Goal: Transaction & Acquisition: Book appointment/travel/reservation

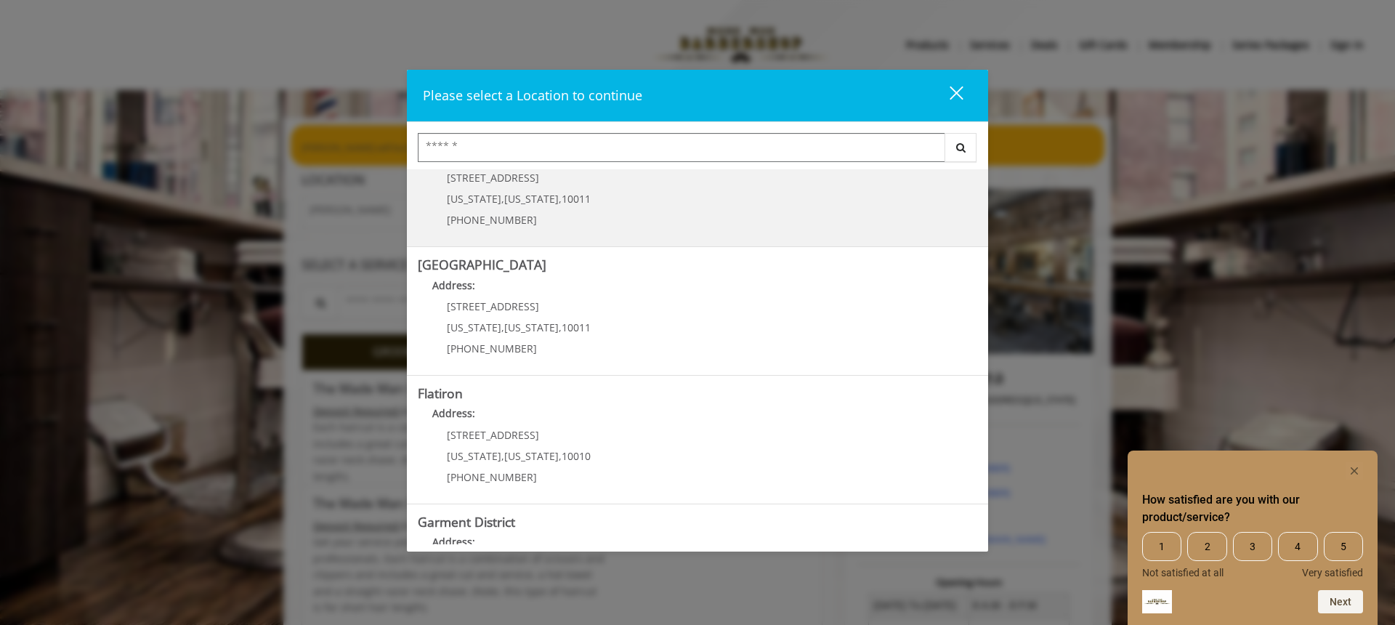
scroll to position [267, 0]
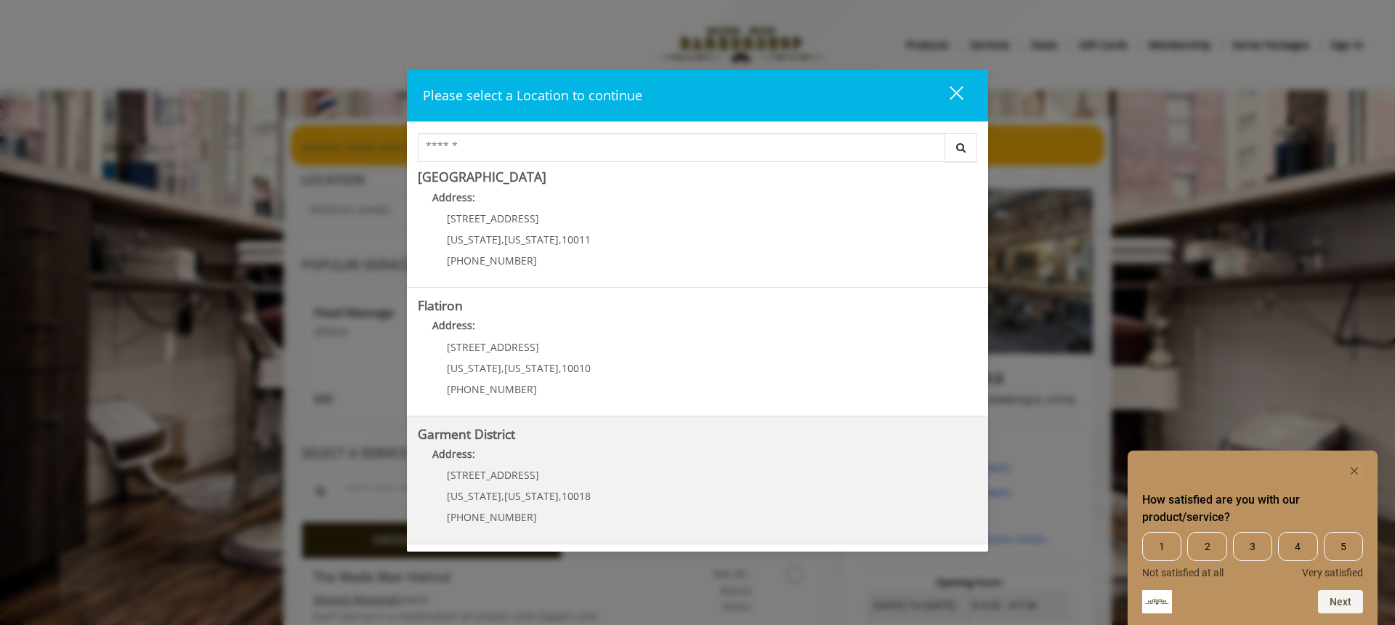
click at [580, 471] on div "[STREET_ADDRESS][US_STATE][US_STATE] (212) 997-4247" at bounding box center [508, 500] width 180 height 63
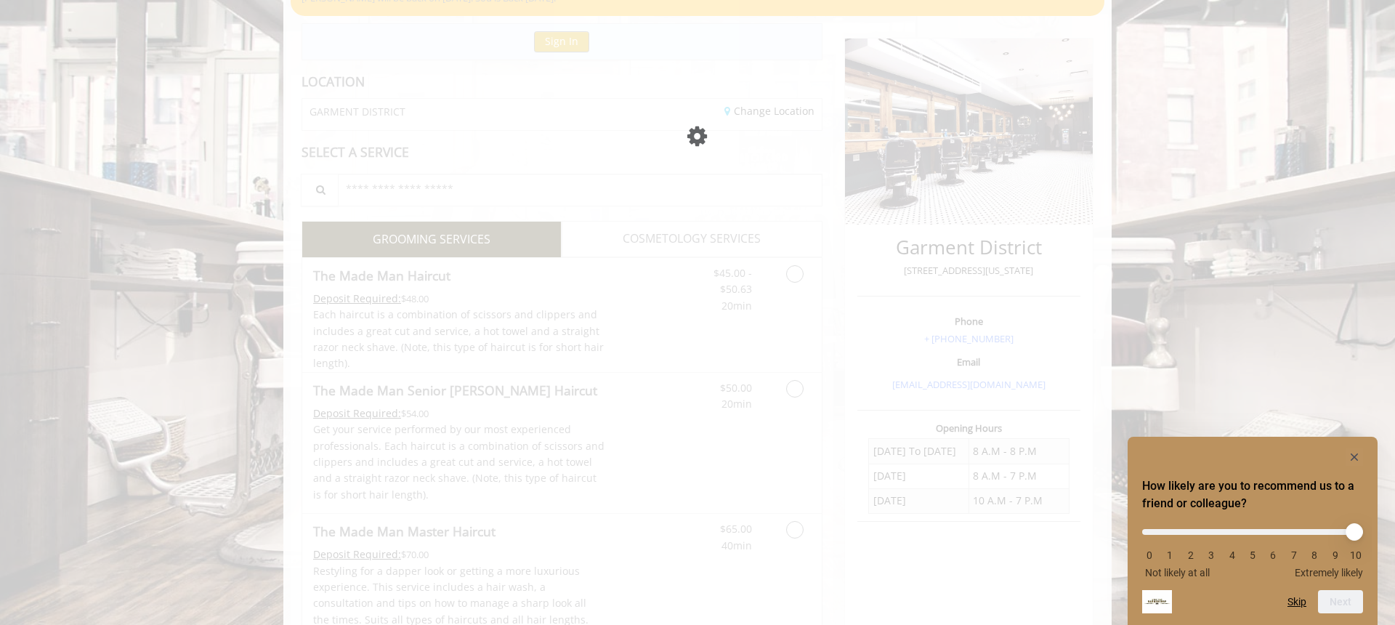
scroll to position [150, 0]
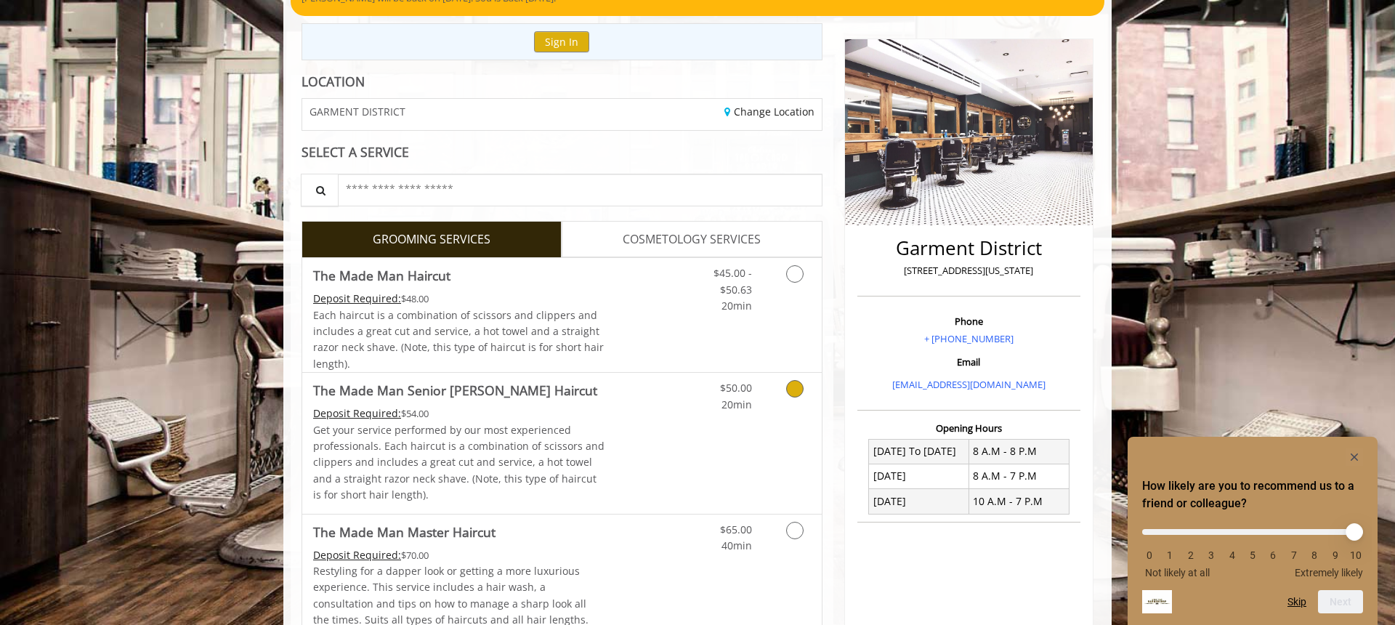
click at [789, 392] on icon "Grooming services" at bounding box center [794, 388] width 17 height 17
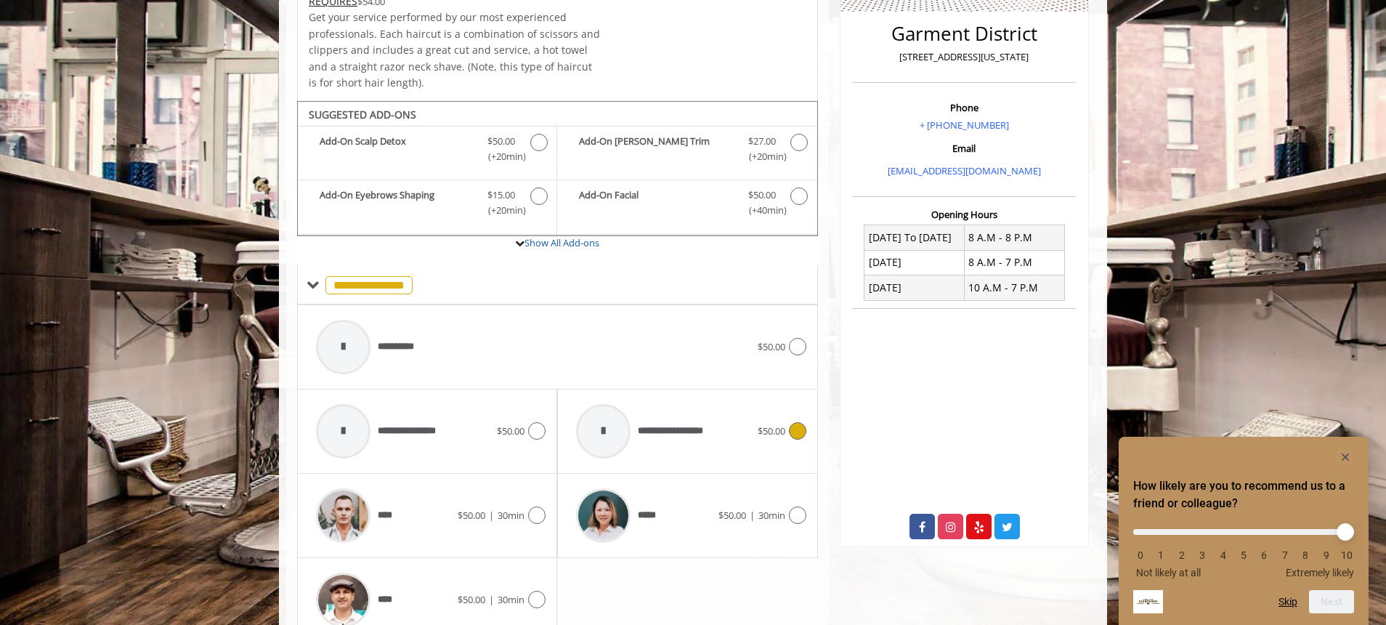
scroll to position [432, 0]
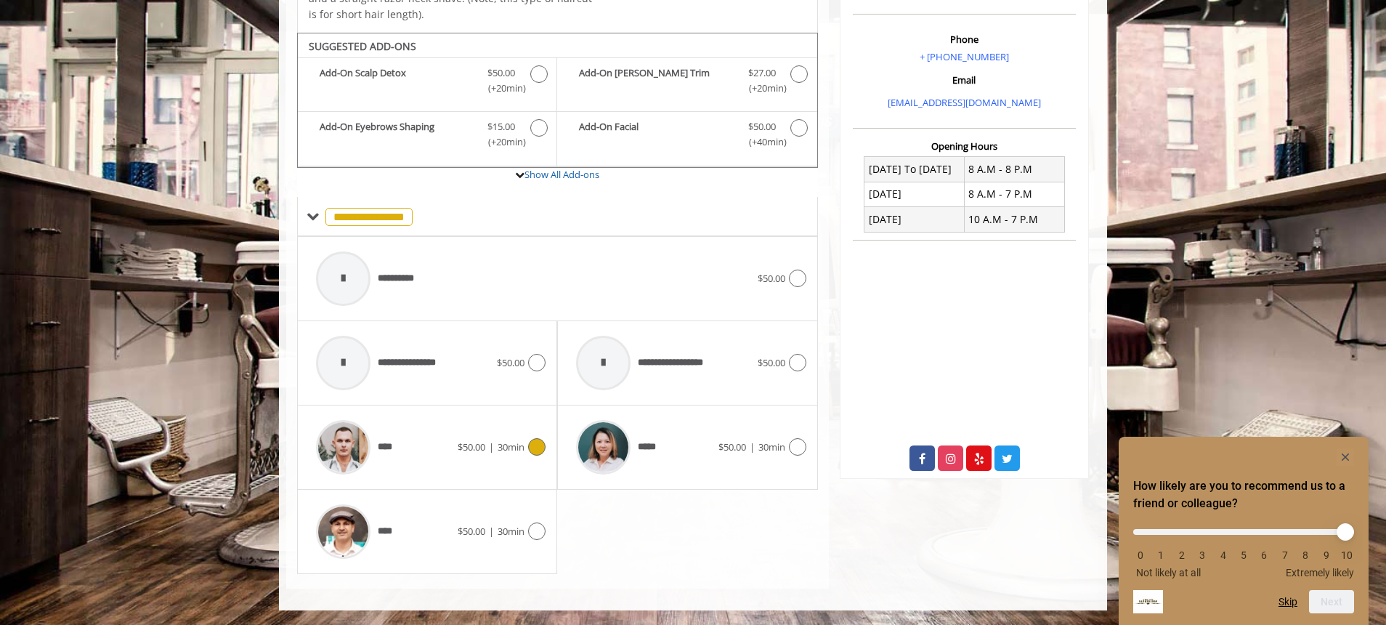
click at [530, 450] on icon at bounding box center [536, 446] width 17 height 17
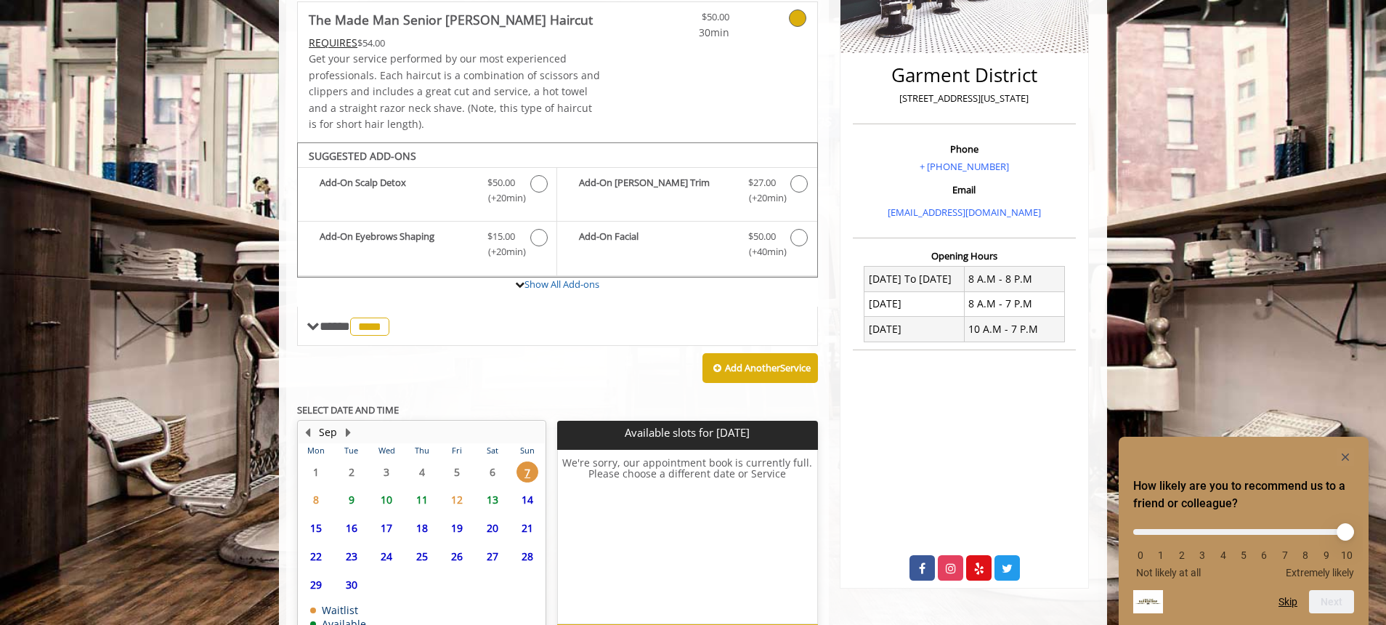
scroll to position [416, 0]
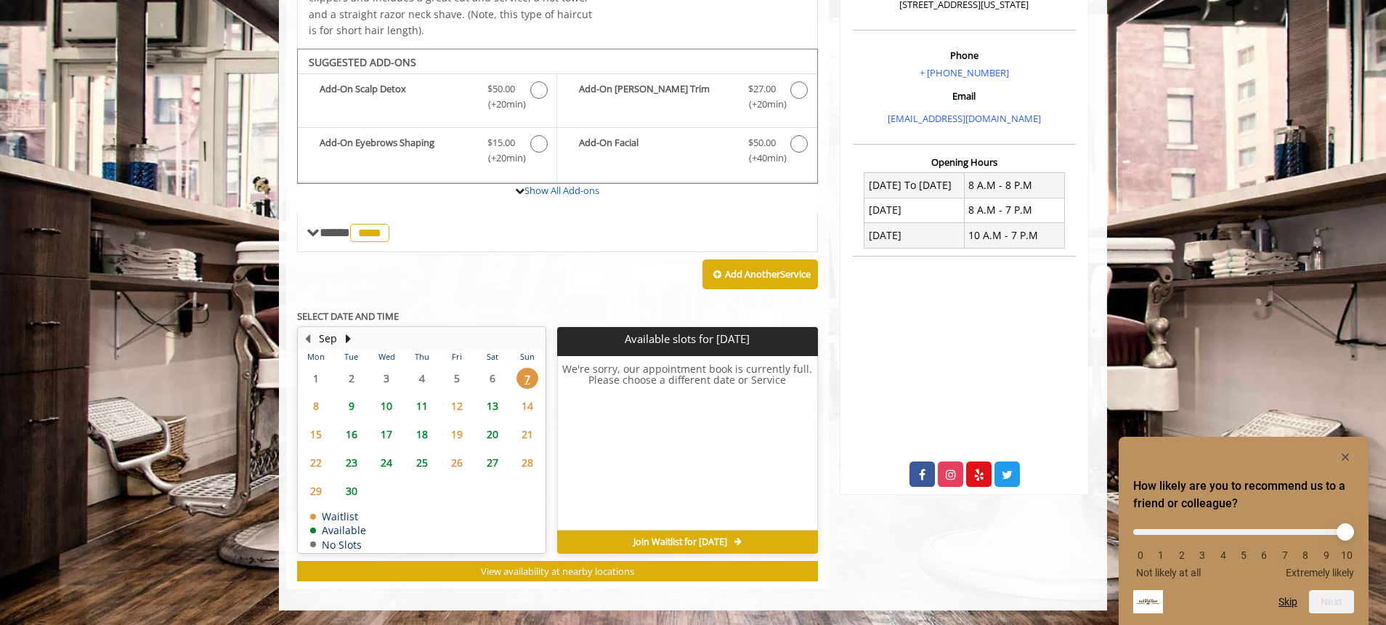
click at [355, 408] on span "9" at bounding box center [352, 405] width 22 height 21
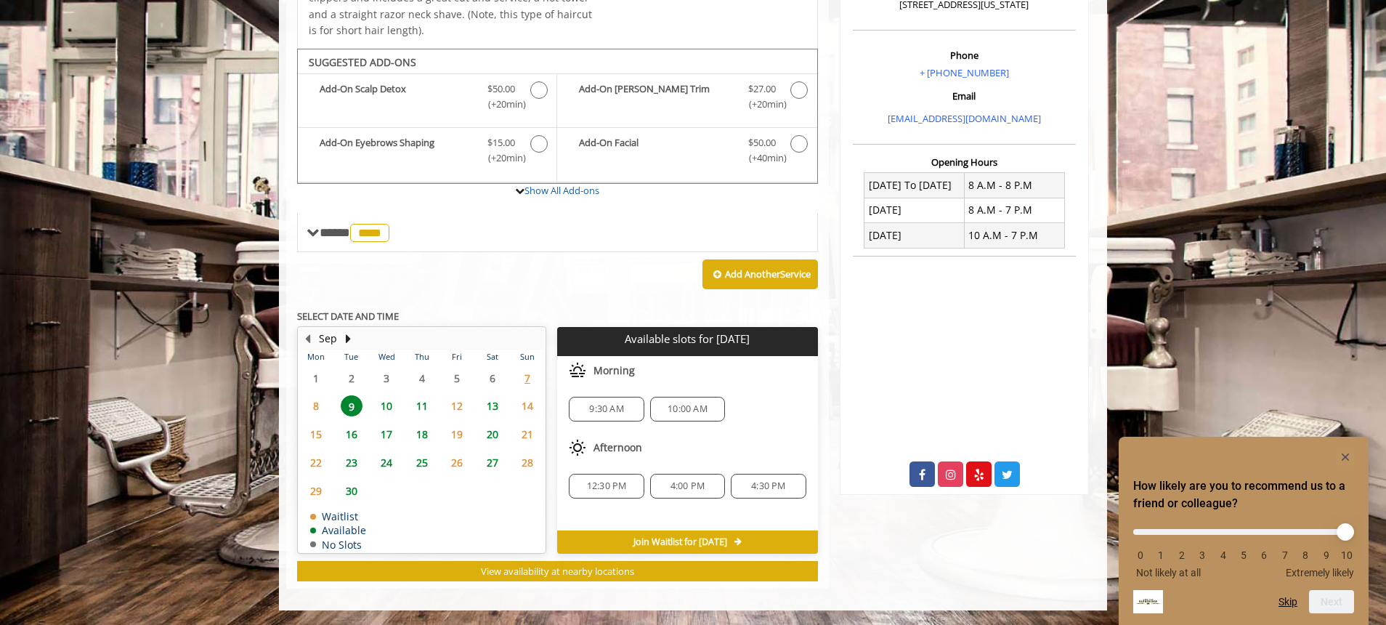
click at [315, 400] on span "8" at bounding box center [316, 405] width 22 height 21
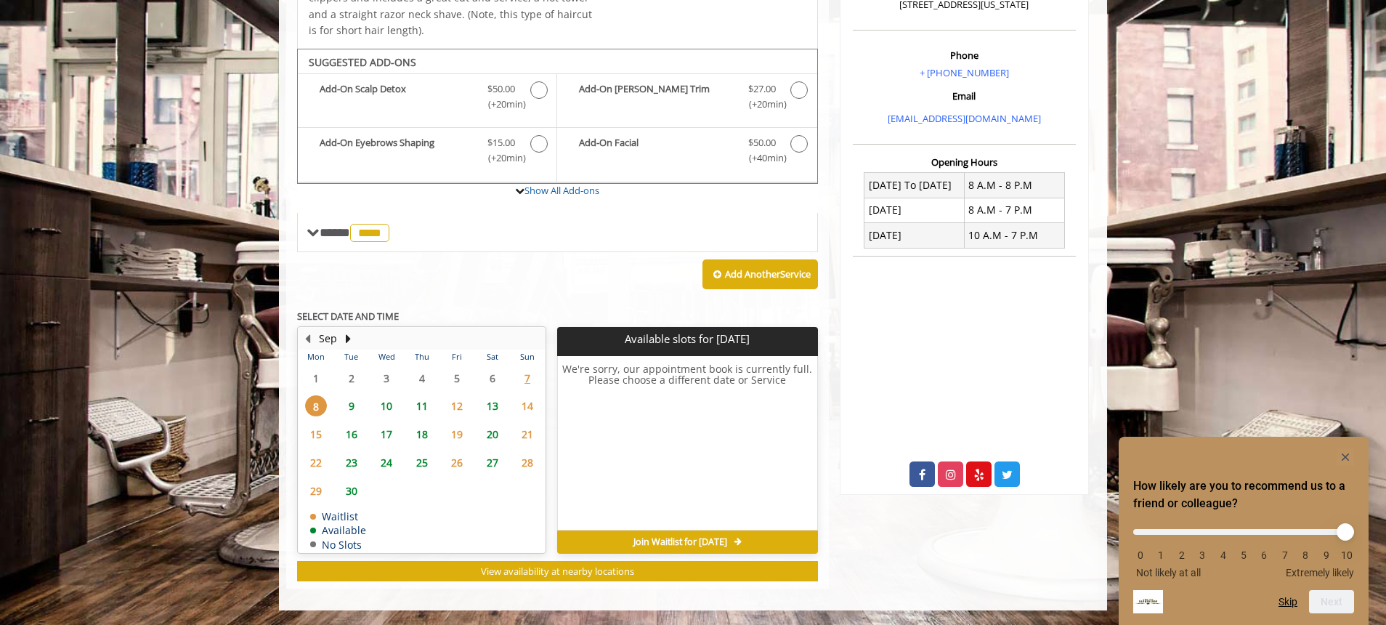
click at [355, 408] on span "9" at bounding box center [352, 405] width 22 height 21
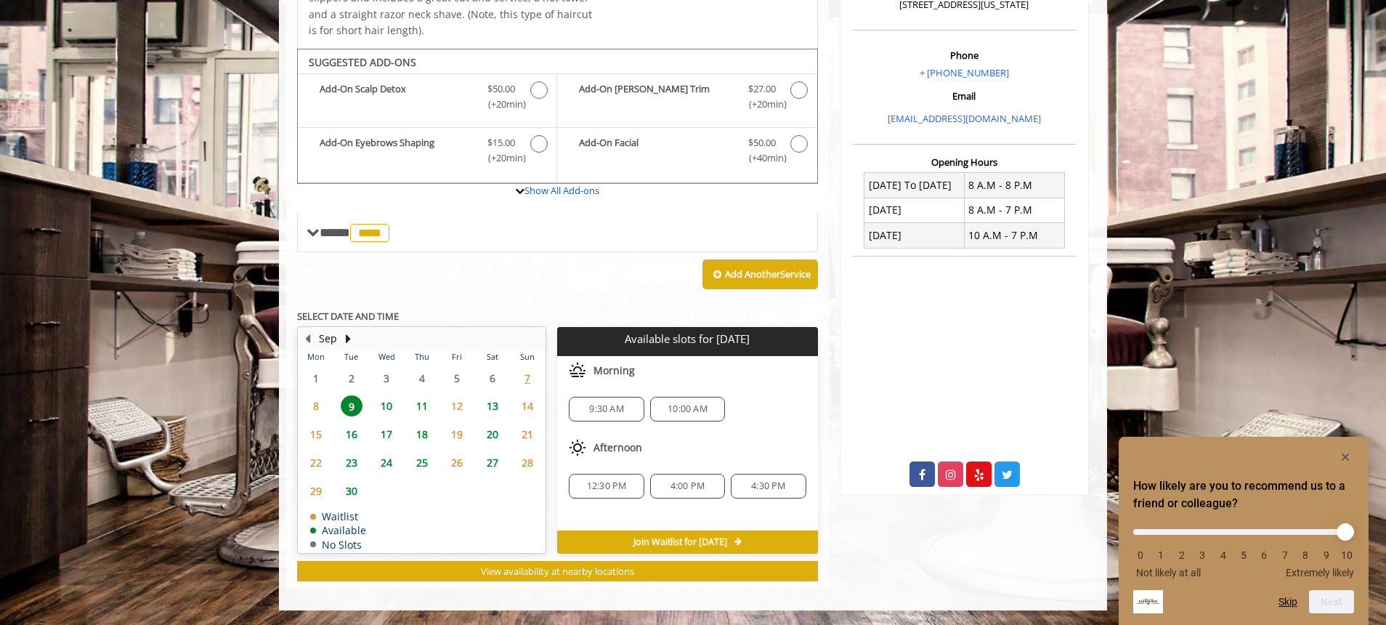
click at [790, 493] on div "4:30 PM" at bounding box center [768, 486] width 75 height 25
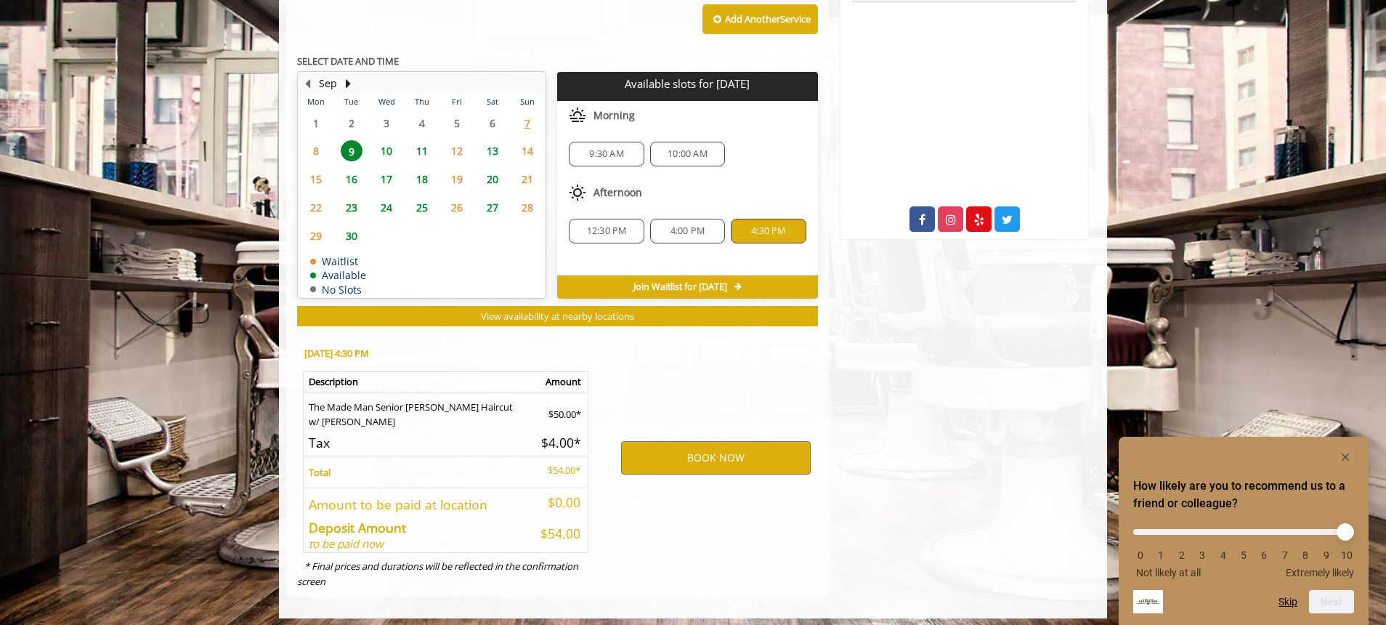
scroll to position [679, 0]
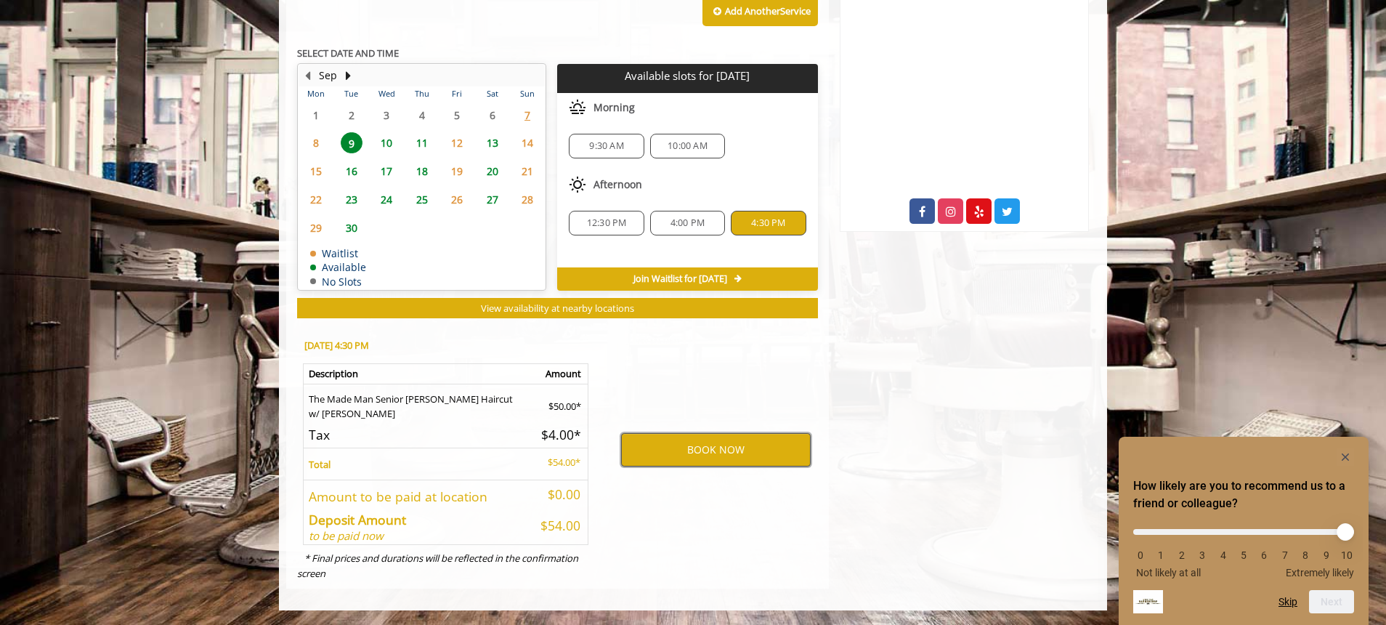
click at [713, 459] on button "BOOK NOW" at bounding box center [716, 449] width 190 height 33
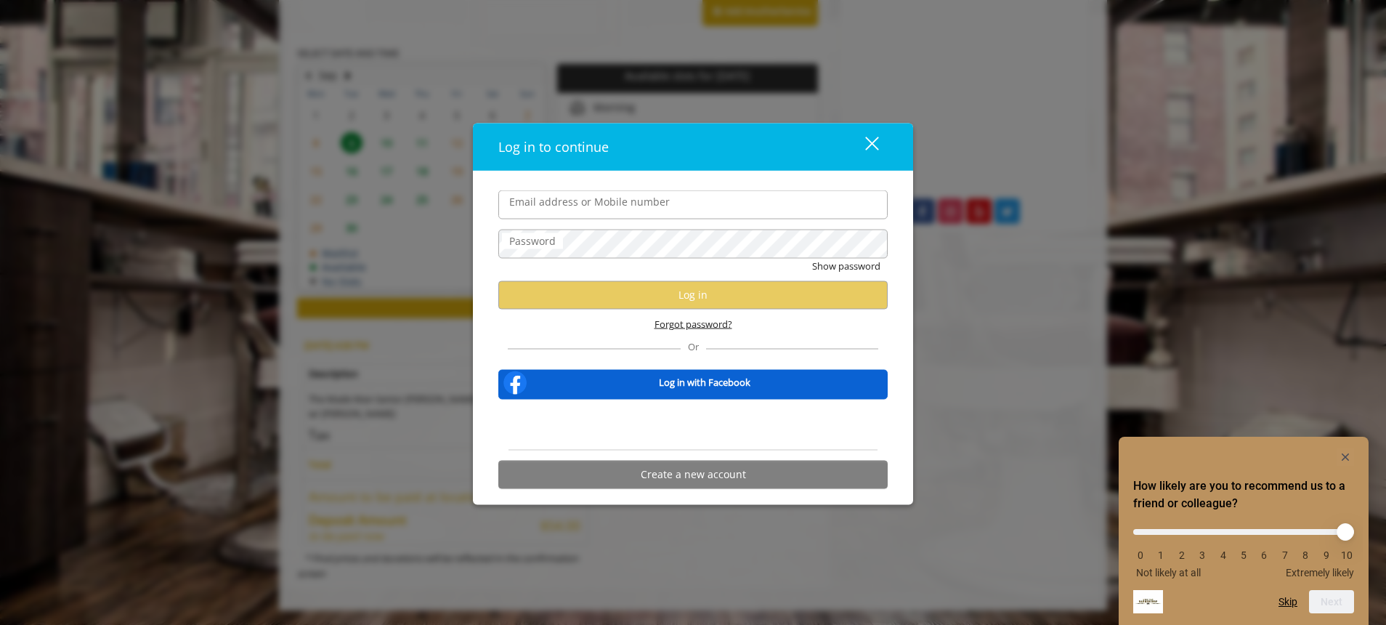
click at [713, 323] on span "Forgot password?" at bounding box center [694, 323] width 78 height 15
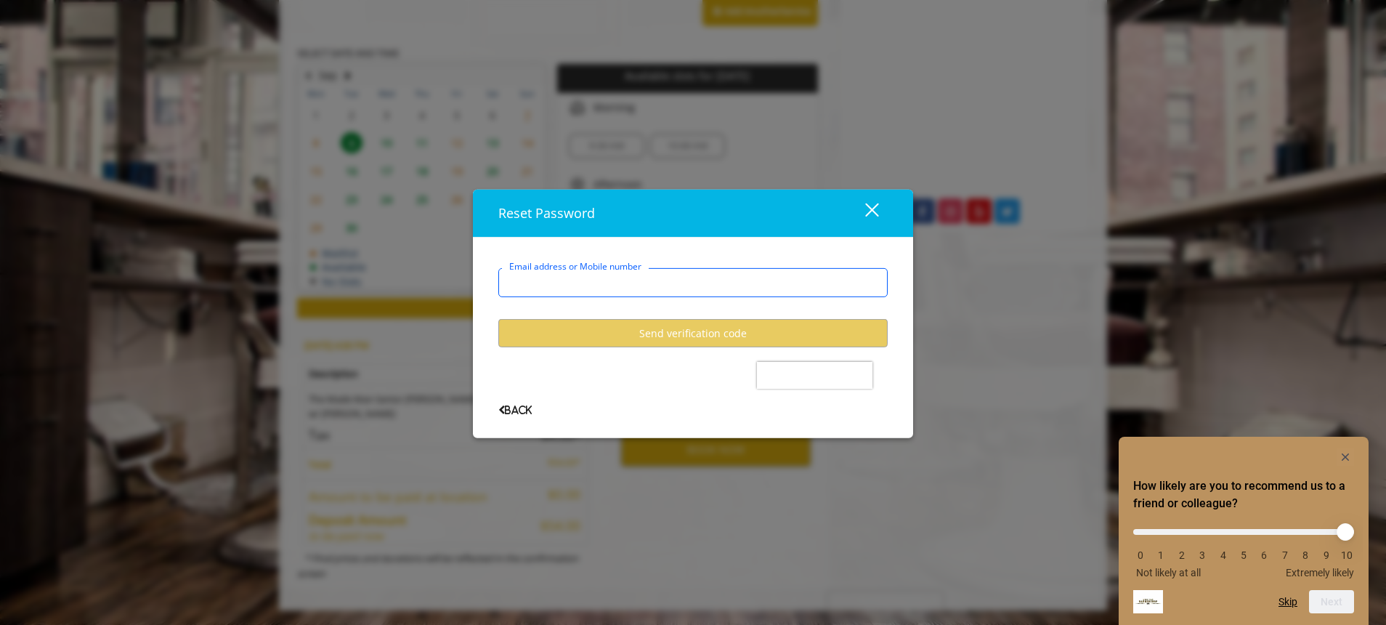
click at [700, 275] on input "Email address or Mobile number" at bounding box center [692, 282] width 389 height 29
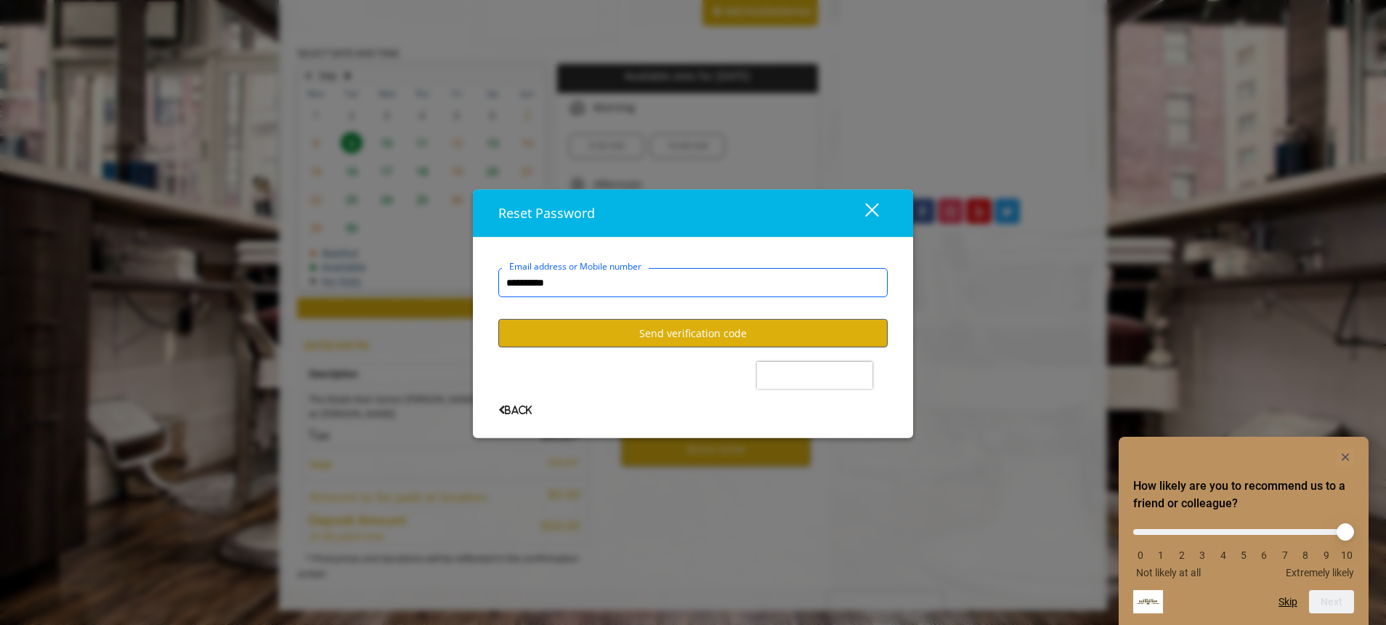
type input "**********"
click at [698, 342] on button "Send verification code" at bounding box center [692, 333] width 389 height 28
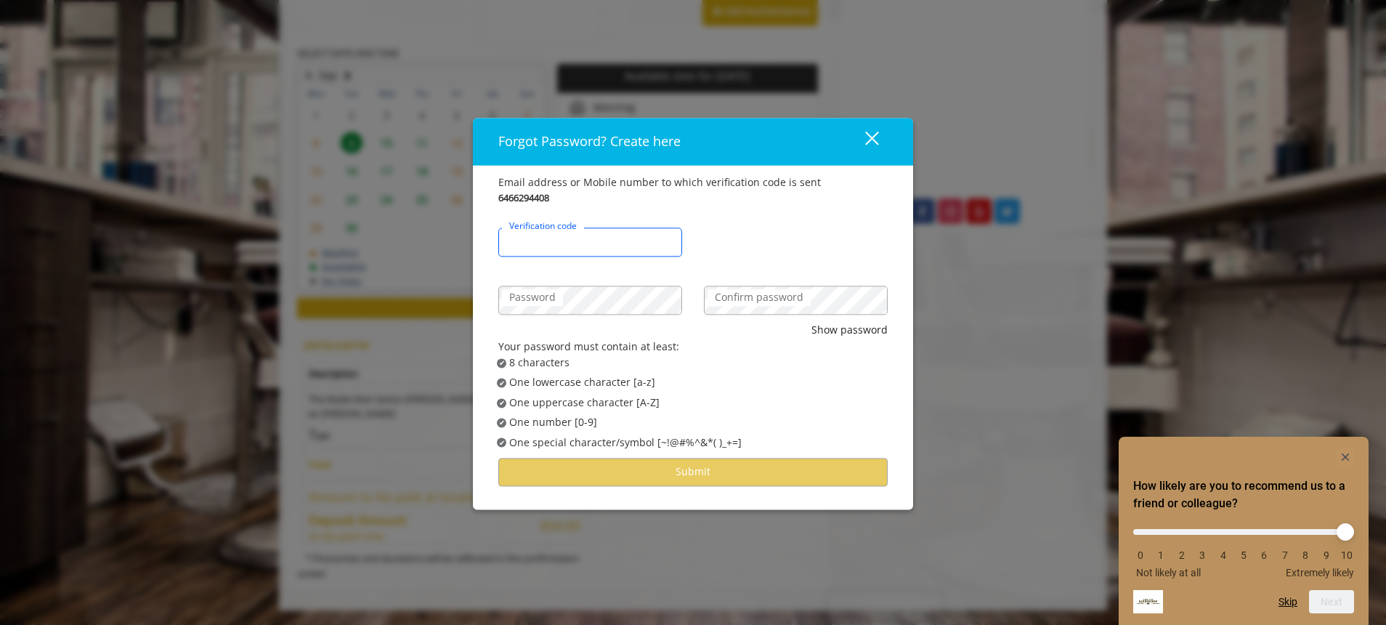
click at [646, 240] on input "Verification code" at bounding box center [590, 242] width 184 height 29
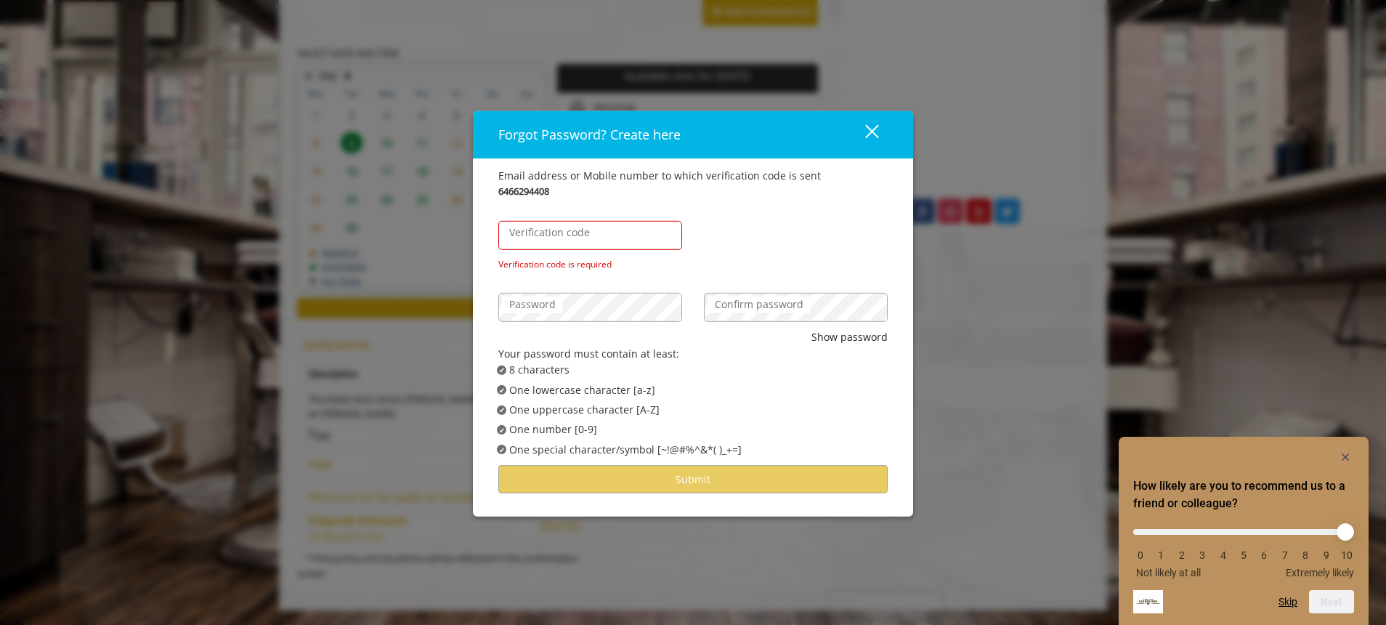
click at [569, 227] on label "Verification code" at bounding box center [549, 232] width 95 height 16
click at [569, 227] on input "Verification code" at bounding box center [590, 235] width 184 height 29
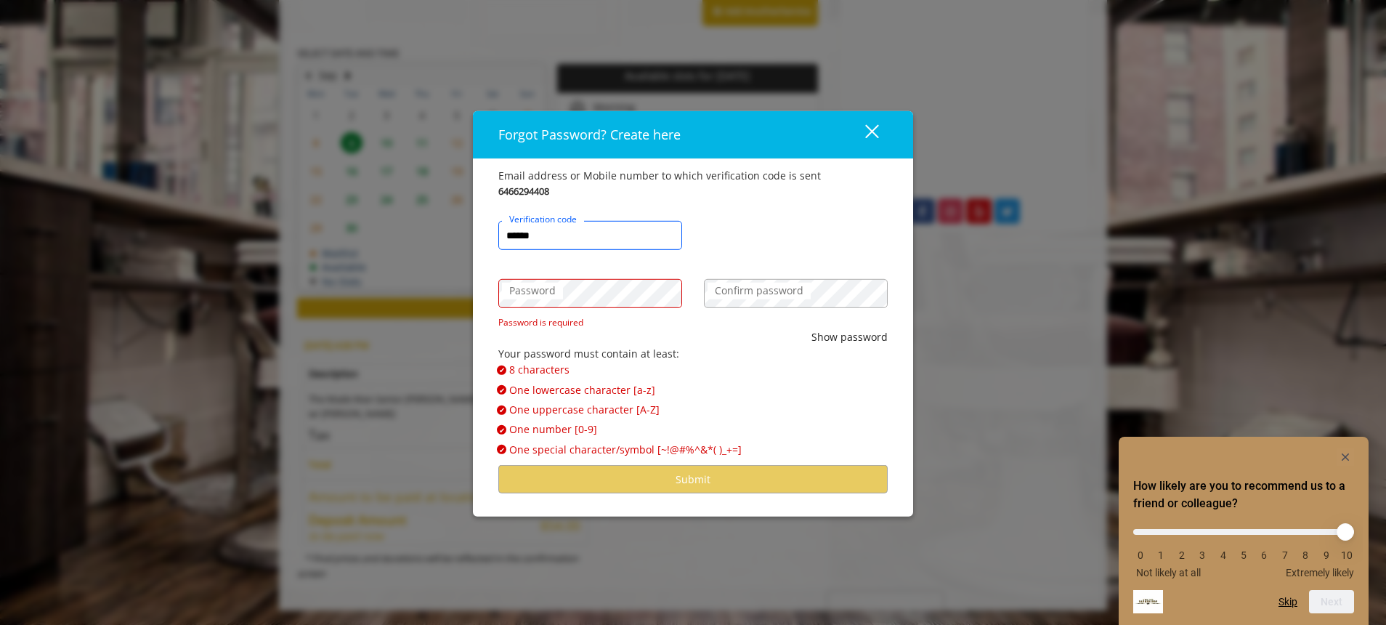
type input "******"
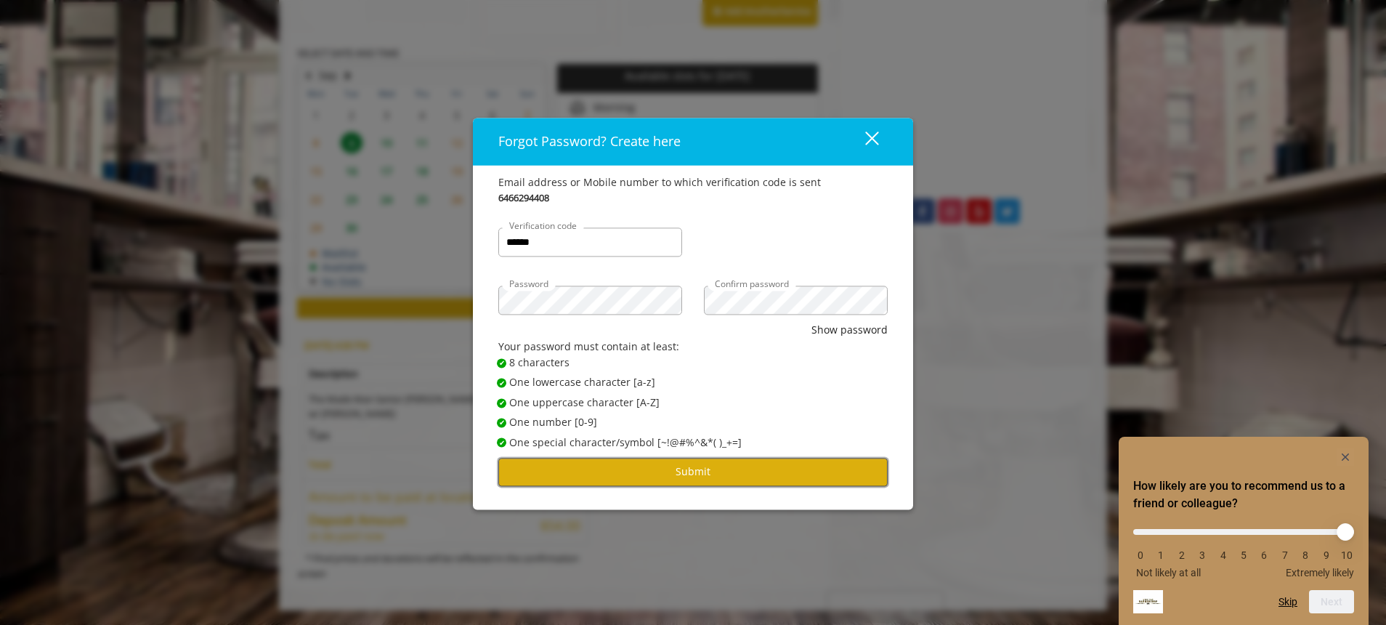
click at [565, 479] on button "Submit" at bounding box center [692, 472] width 389 height 28
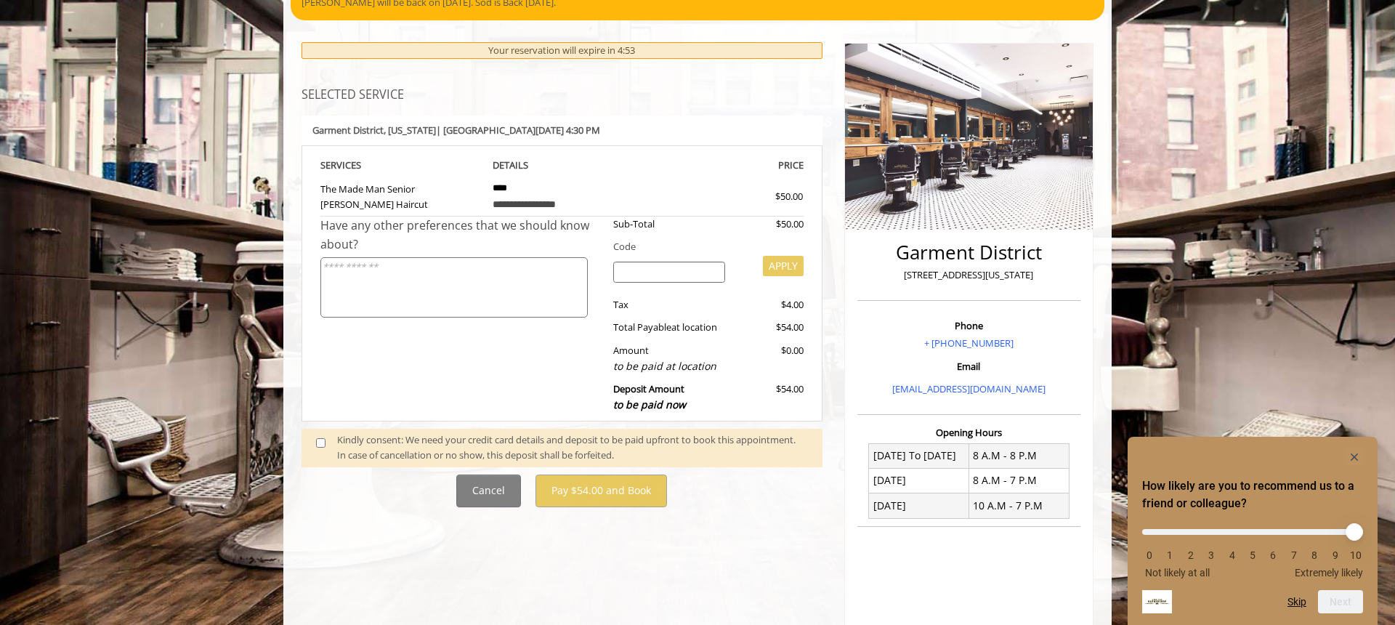
scroll to position [149, 0]
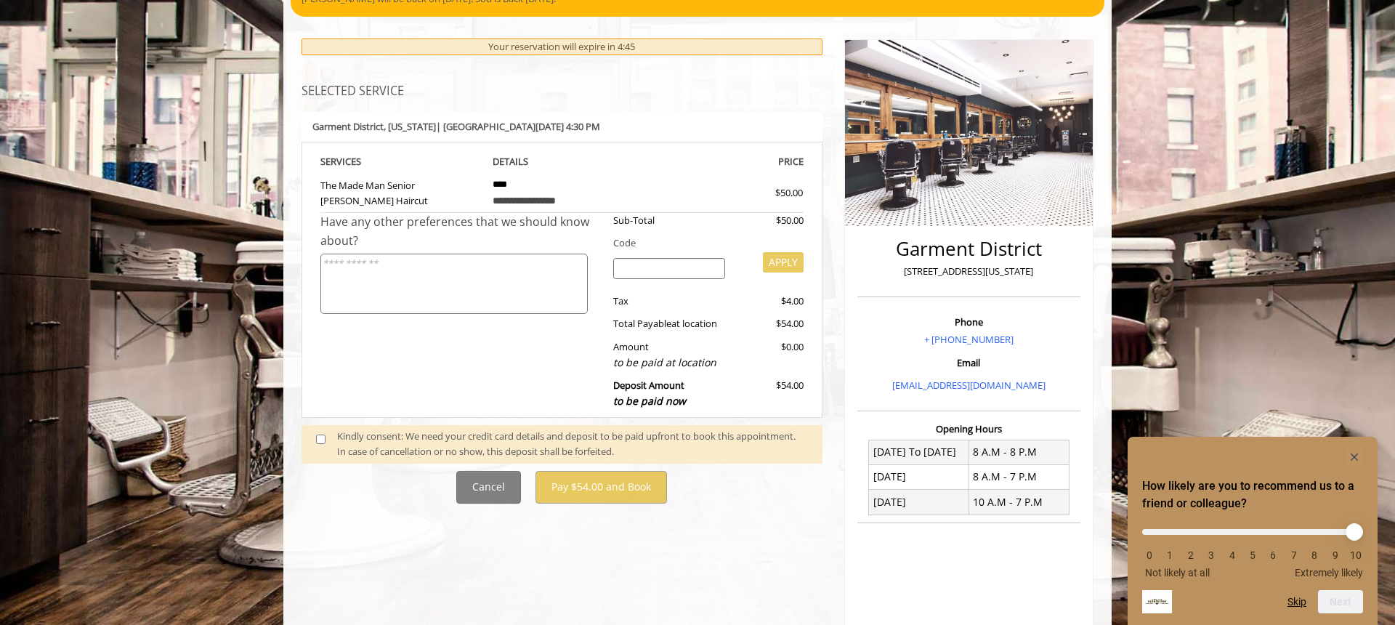
click at [476, 448] on div "Kindly consent: We need your credit card details and deposit to be paid upfront…" at bounding box center [572, 444] width 471 height 31
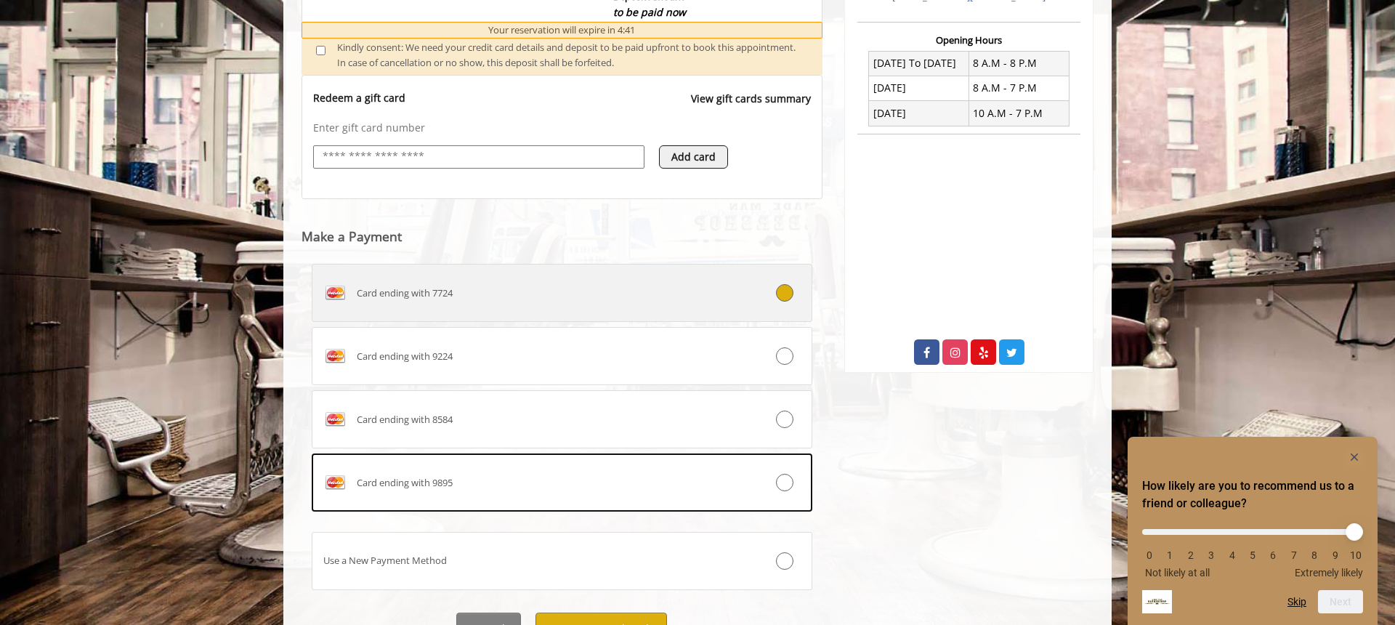
scroll to position [609, 0]
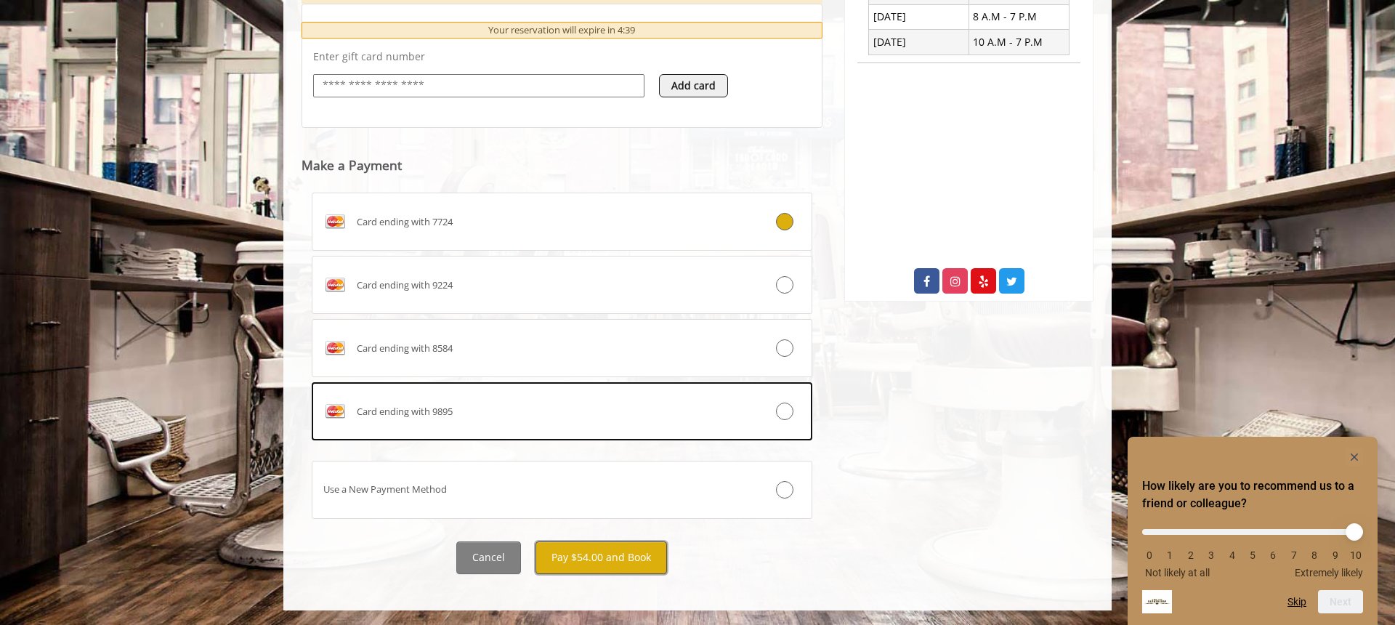
click at [610, 556] on button "Pay $54.00 and Book" at bounding box center [600, 557] width 131 height 33
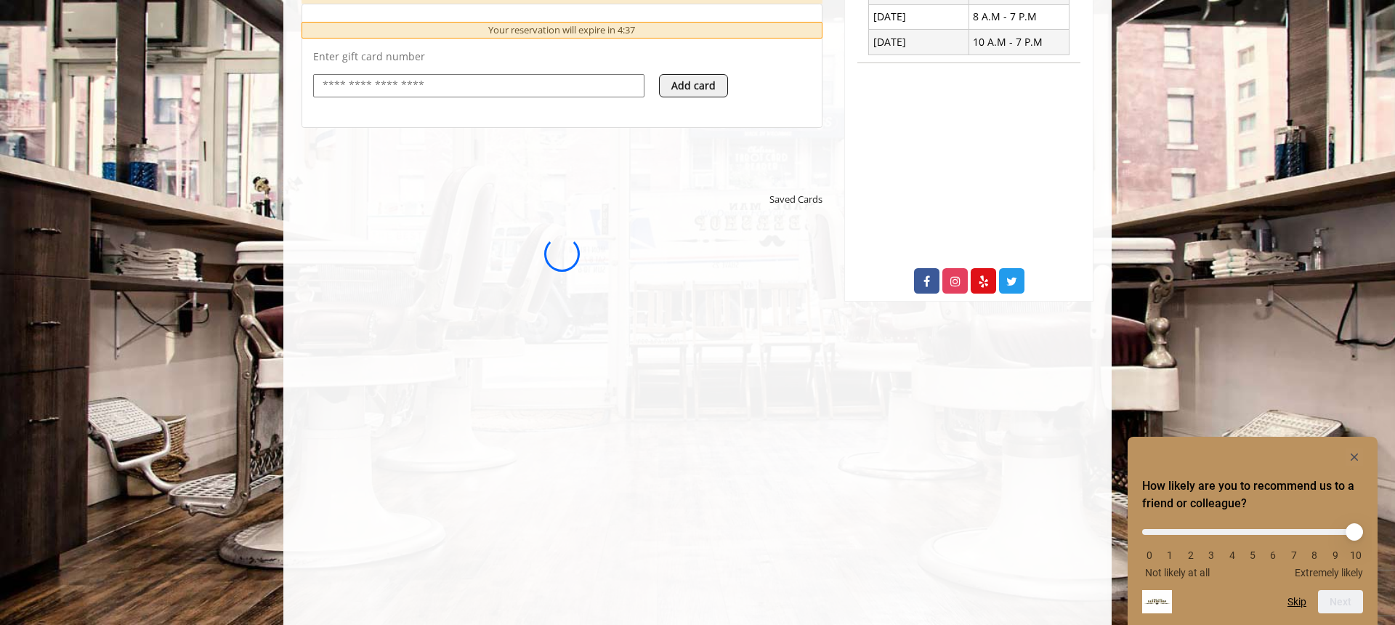
scroll to position [0, 0]
